Goal: Task Accomplishment & Management: Manage account settings

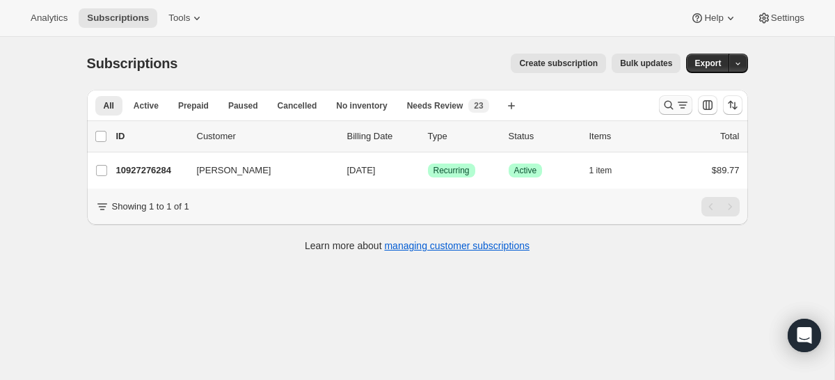
click at [669, 105] on icon "Search and filter results" at bounding box center [669, 105] width 14 height 14
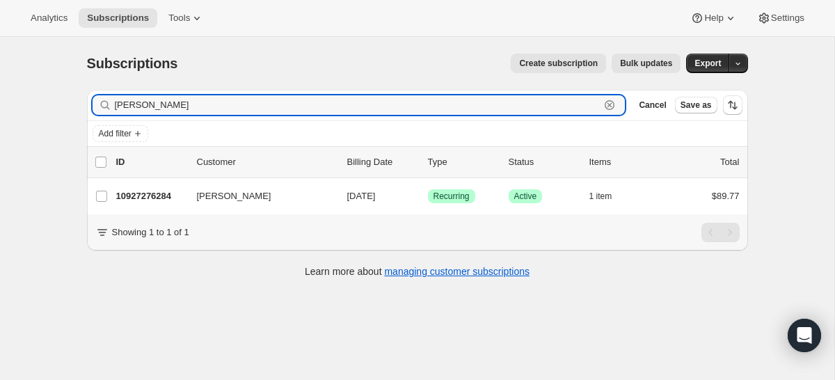
click at [612, 106] on icon "button" at bounding box center [610, 105] width 14 height 14
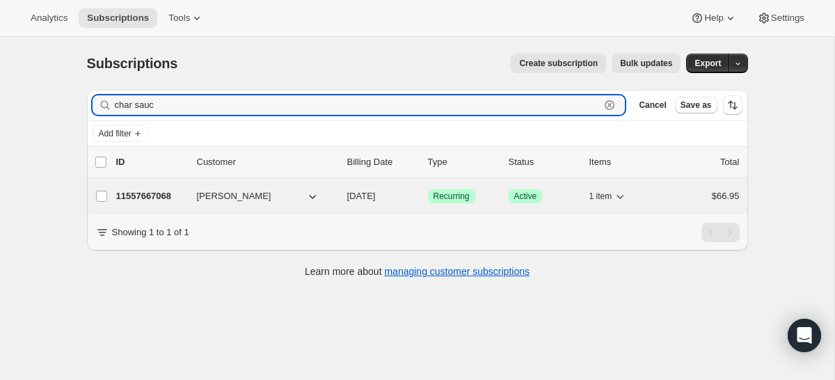
type input "char sauc"
click at [292, 197] on button "[PERSON_NAME]" at bounding box center [258, 196] width 139 height 22
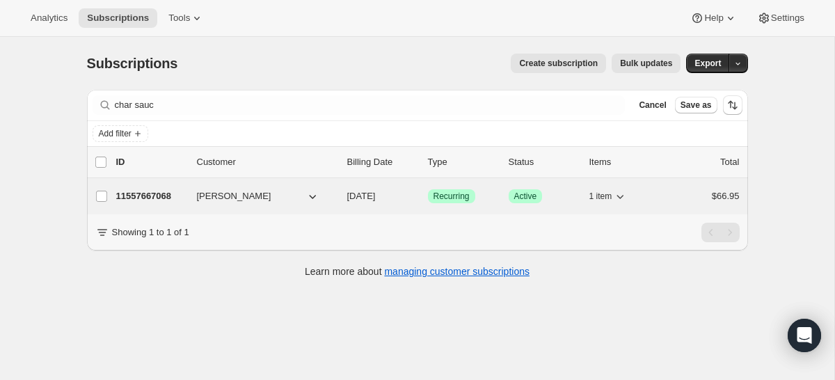
click at [170, 203] on div "11557667068 [PERSON_NAME] [DATE] Success Recurring Success Active 1 item $66.95" at bounding box center [428, 195] width 624 height 19
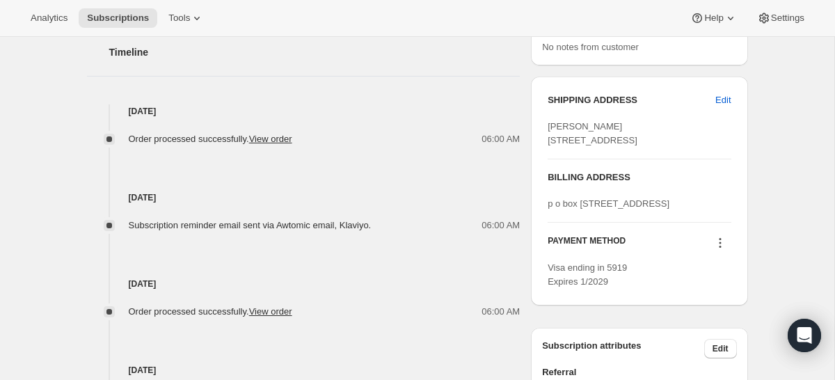
scroll to position [541, 0]
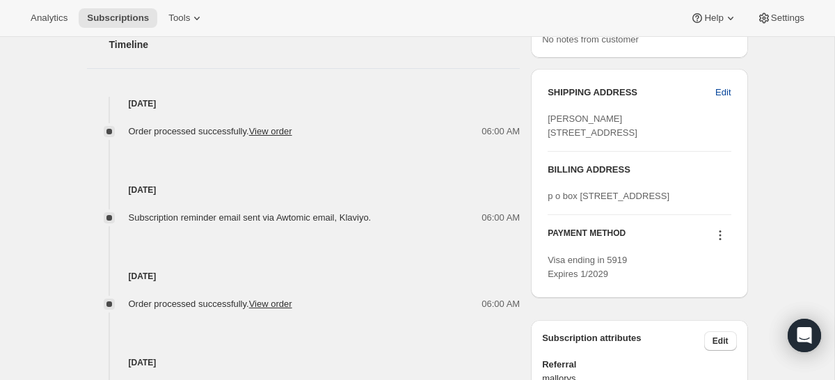
click at [726, 93] on span "Edit" at bounding box center [722, 93] width 15 height 14
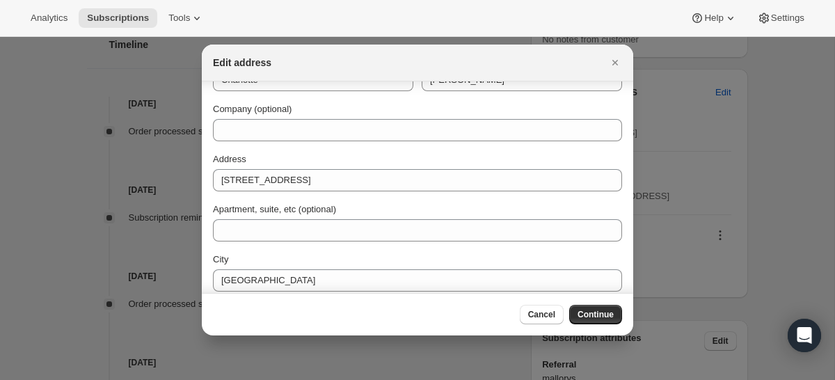
scroll to position [45, 0]
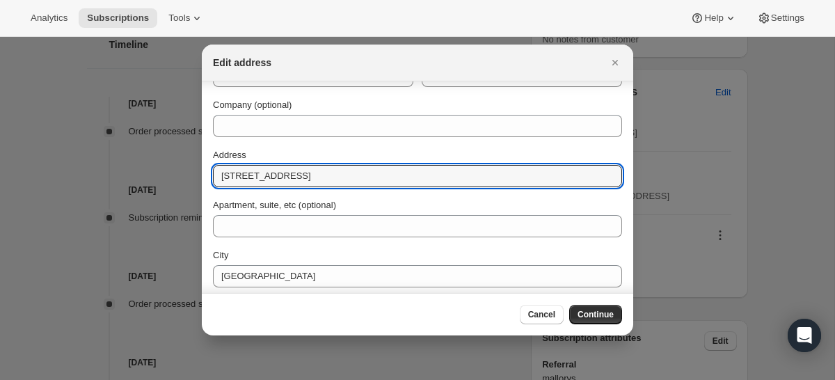
drag, startPoint x: 316, startPoint y: 179, endPoint x: 132, endPoint y: 166, distance: 184.2
paste input "[STREET_ADDRESS][PERSON_NAME]"
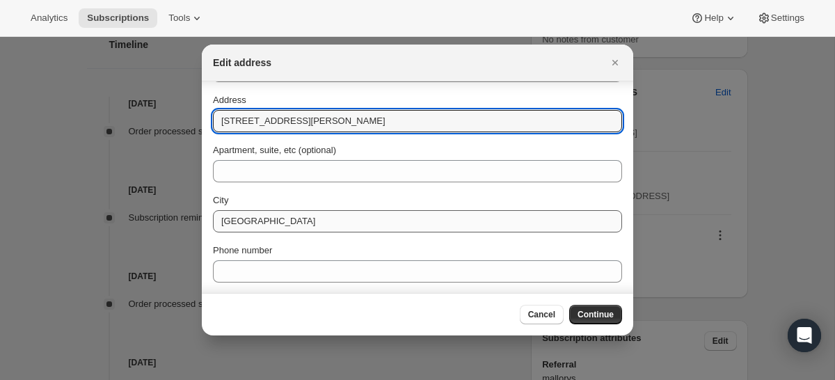
scroll to position [100, 0]
type input "[STREET_ADDRESS][PERSON_NAME]"
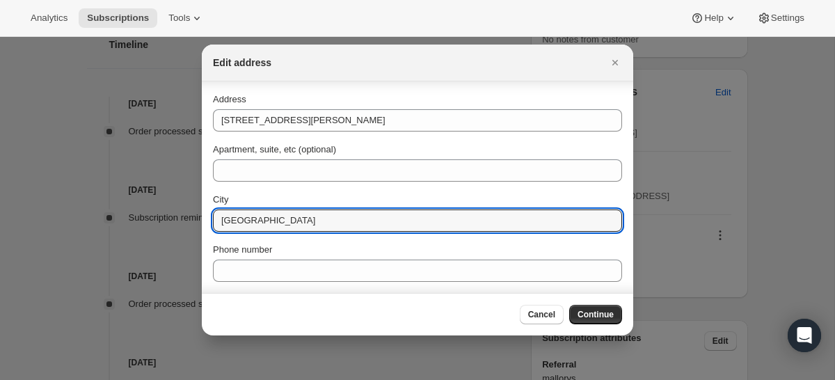
drag, startPoint x: 313, startPoint y: 220, endPoint x: 97, endPoint y: 205, distance: 216.2
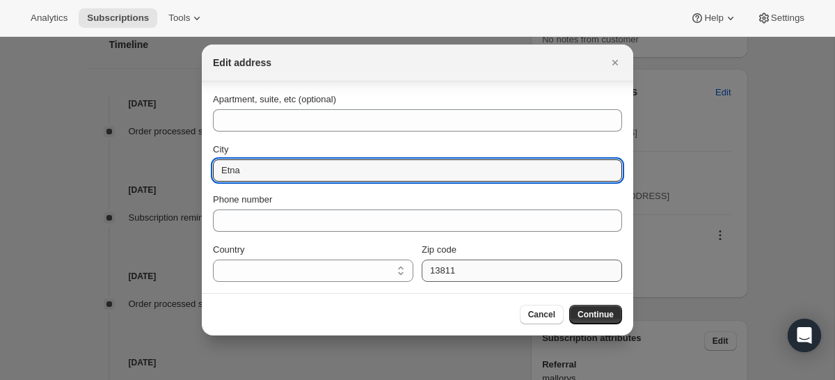
type input "Etna"
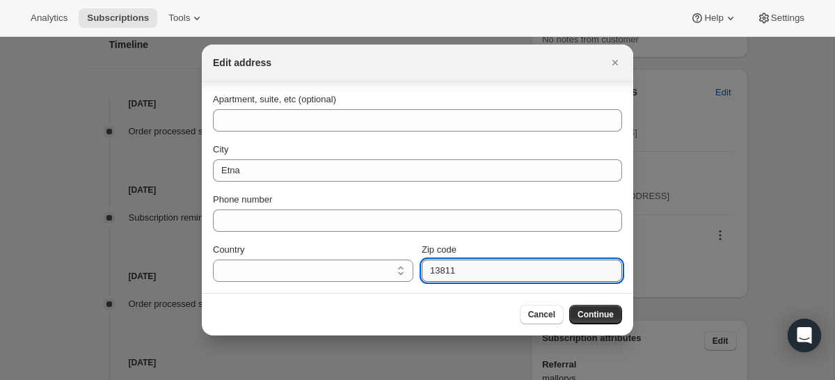
click at [485, 269] on input "13811" at bounding box center [522, 271] width 200 height 22
type input "04434"
click at [589, 319] on span "Continue" at bounding box center [596, 314] width 36 height 11
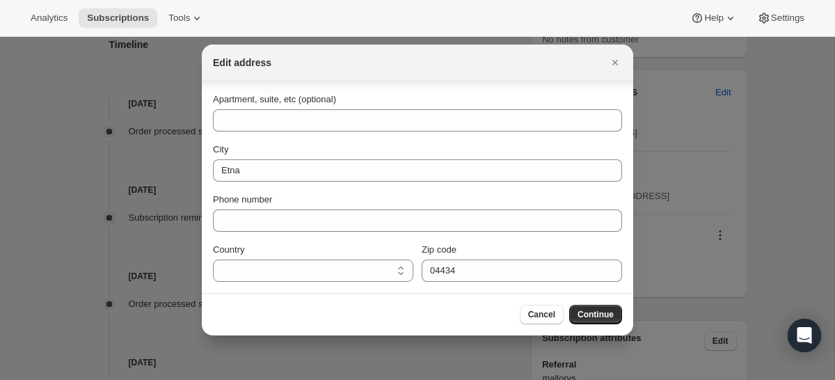
scroll to position [0, 0]
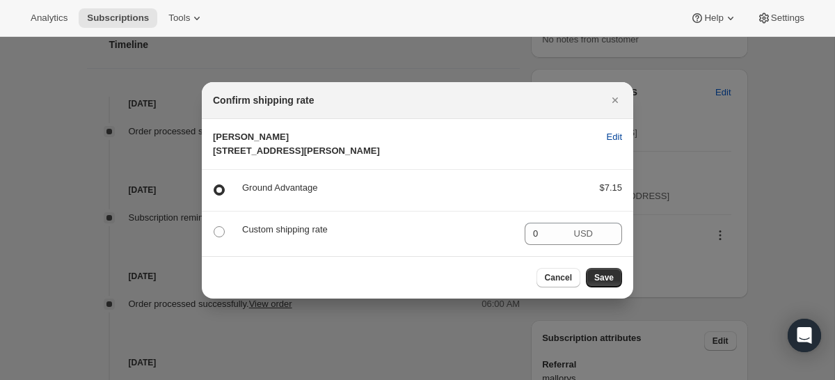
click at [612, 130] on span "Edit" at bounding box center [614, 137] width 15 height 14
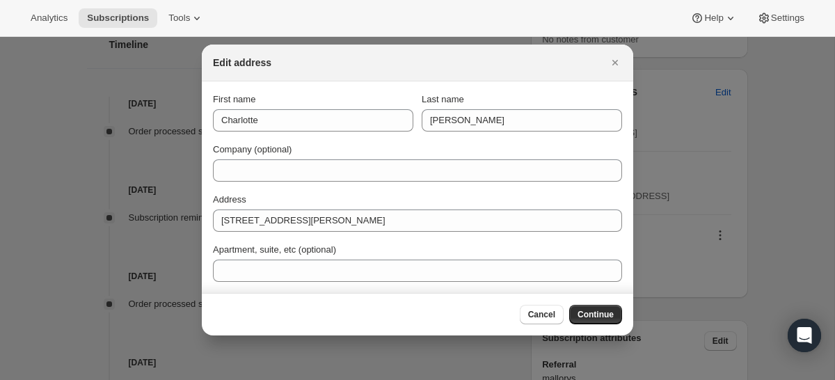
scroll to position [150, 0]
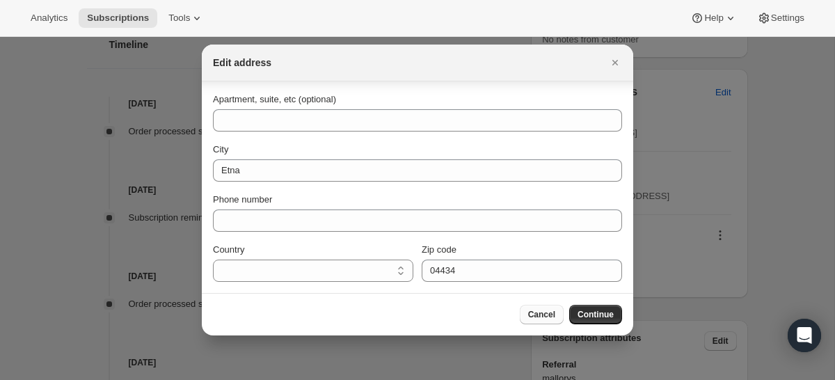
click at [536, 311] on span "Cancel" at bounding box center [541, 314] width 27 height 11
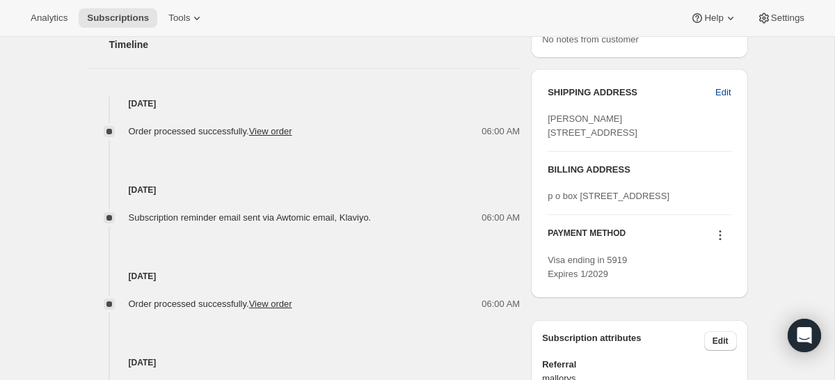
click at [732, 86] on button "Edit" at bounding box center [723, 92] width 32 height 22
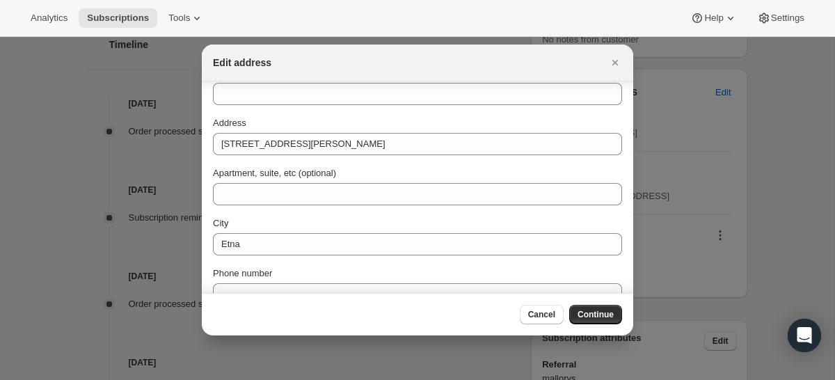
scroll to position [150, 0]
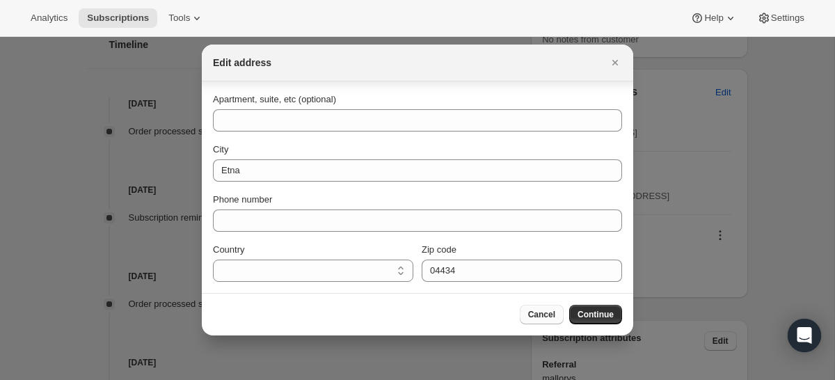
click at [548, 307] on button "Cancel" at bounding box center [542, 314] width 44 height 19
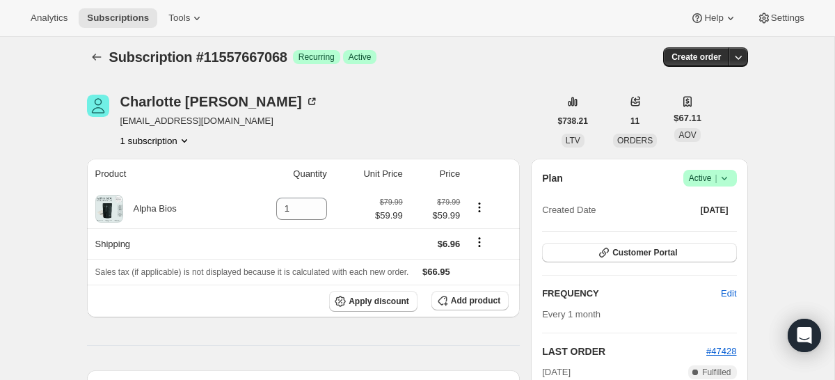
scroll to position [6, 0]
click at [676, 256] on span "Customer Portal" at bounding box center [644, 253] width 65 height 11
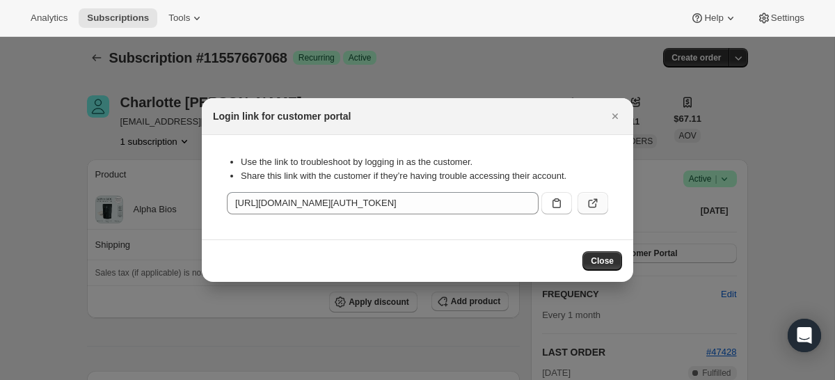
click at [594, 207] on icon ":rcb:" at bounding box center [593, 203] width 14 height 14
click at [607, 265] on span "Close" at bounding box center [602, 260] width 23 height 11
